Goal: Task Accomplishment & Management: Use online tool/utility

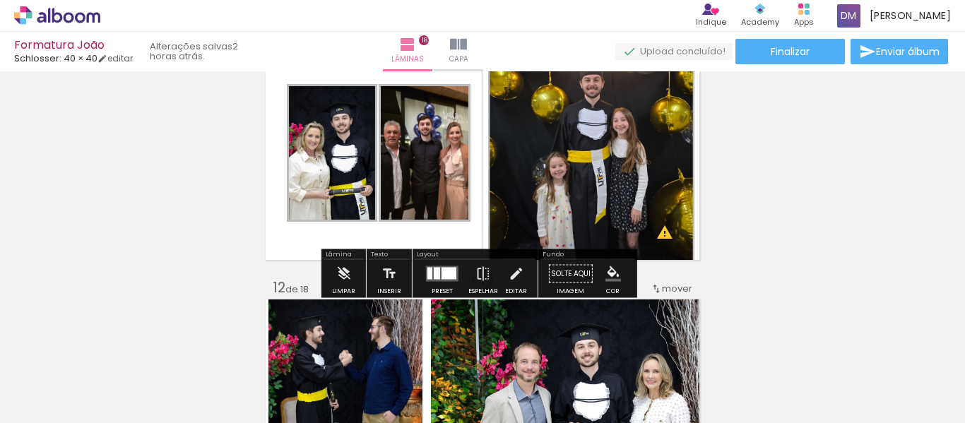
scroll to position [2543, 0]
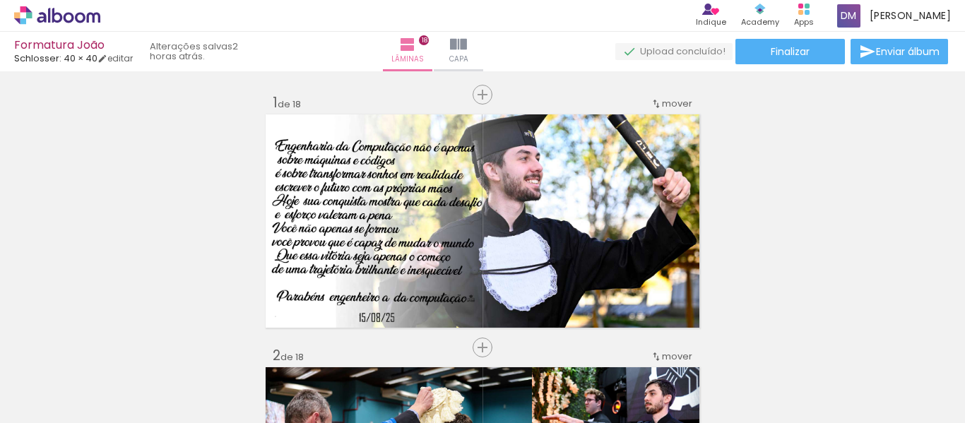
scroll to position [2543, 0]
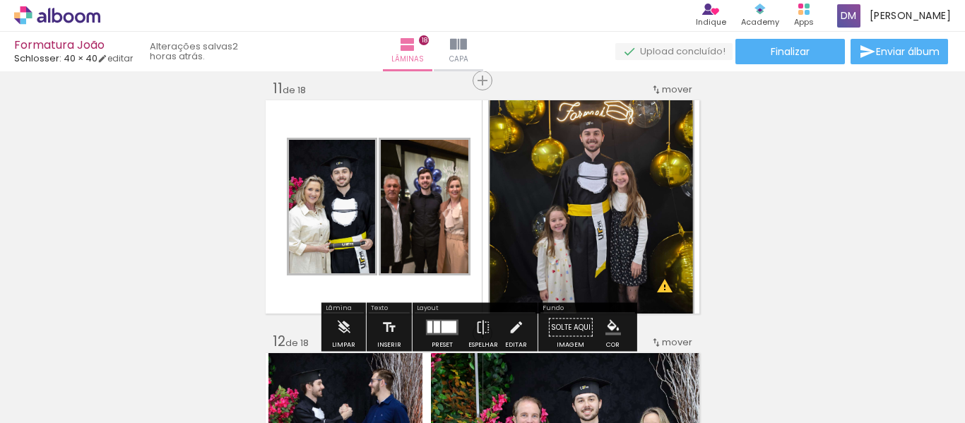
drag, startPoint x: 352, startPoint y: 128, endPoint x: 449, endPoint y: 142, distance: 97.1
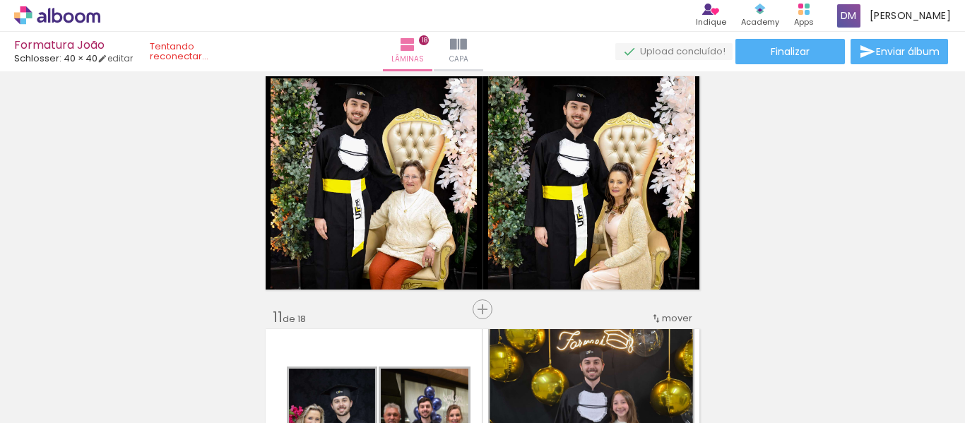
scroll to position [2260, 0]
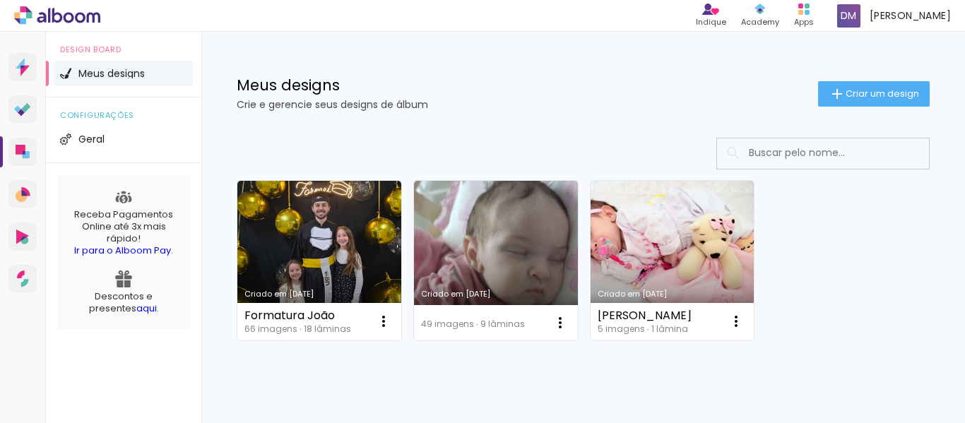
click at [834, 244] on div "Criado em 25/08/25 Formatura João 66 imagens ∙ 18 lâminas Abrir Fazer uma cópia…" at bounding box center [583, 260] width 706 height 172
click at [836, 272] on div "Criado em 25/08/25 Formatura João 66 imagens ∙ 18 lâminas Abrir Fazer uma cópia…" at bounding box center [583, 260] width 706 height 172
click at [877, 343] on div "Mais álbuns" at bounding box center [583, 357] width 693 height 34
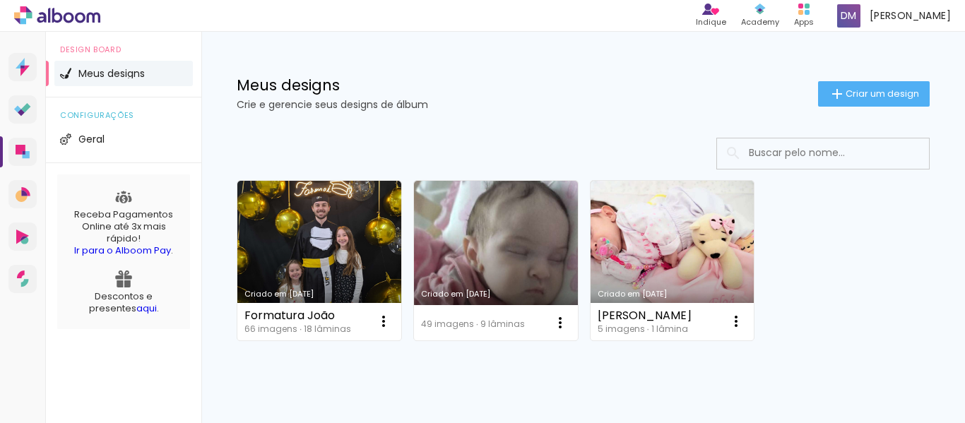
click at [877, 343] on div "Mais álbuns" at bounding box center [583, 357] width 693 height 34
click at [882, 340] on div "Mais álbuns" at bounding box center [583, 357] width 693 height 34
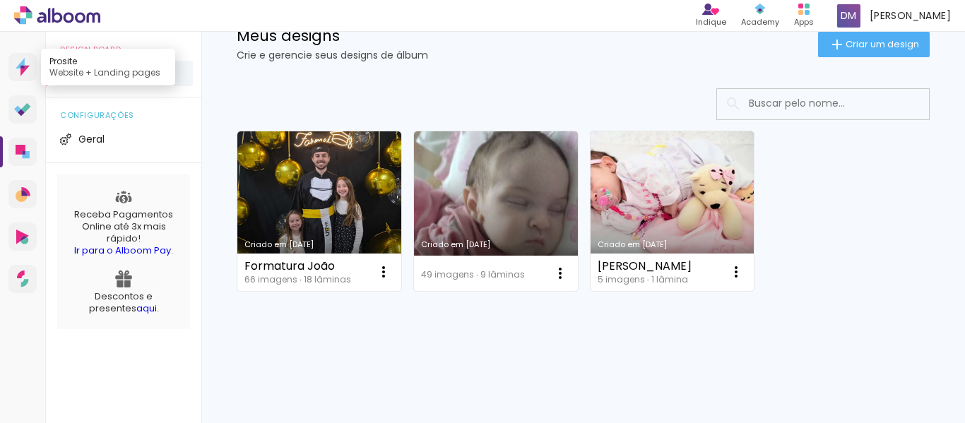
click at [13, 61] on link "Prosite Website + Landing pages" at bounding box center [22, 67] width 28 height 28
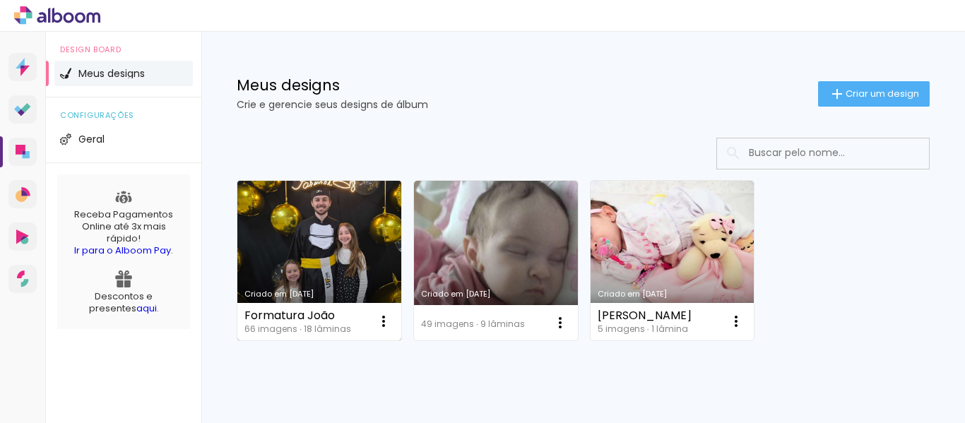
click at [338, 234] on link "Criado em [DATE]" at bounding box center [319, 261] width 164 height 160
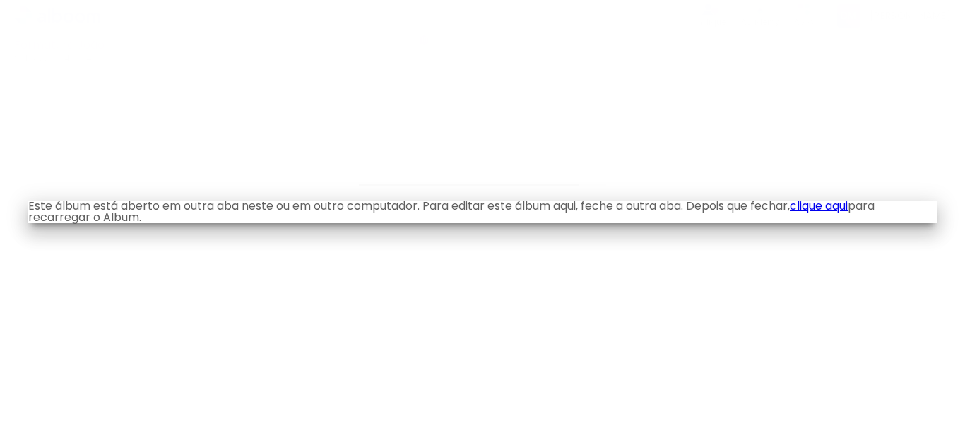
click at [310, 297] on iron-overlay-backdrop at bounding box center [482, 211] width 965 height 423
